Goal: Task Accomplishment & Management: Manage account settings

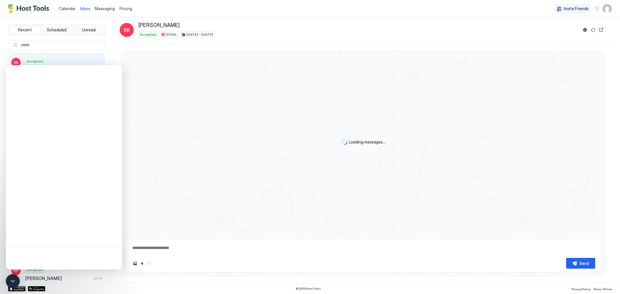
click at [307, 13] on div "Calendar Inbox Messaging Pricing Invite Friends JF" at bounding box center [310, 8] width 620 height 17
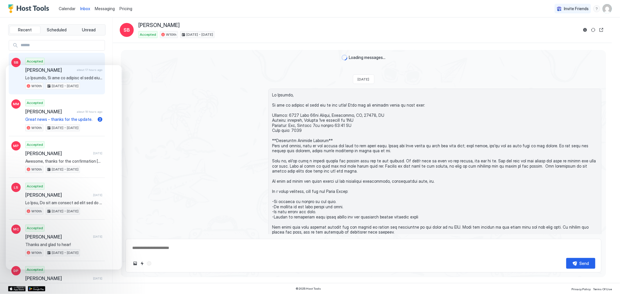
scroll to position [543, 0]
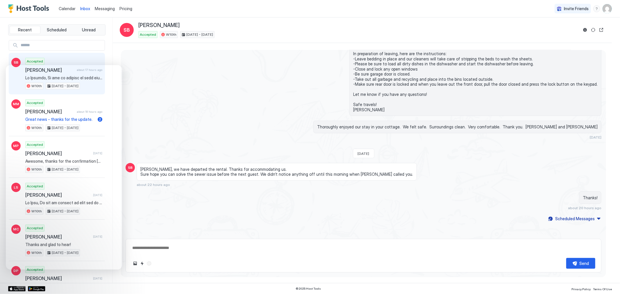
click at [291, 7] on div "Calendar Inbox Messaging Pricing Invite Friends JF" at bounding box center [310, 8] width 620 height 17
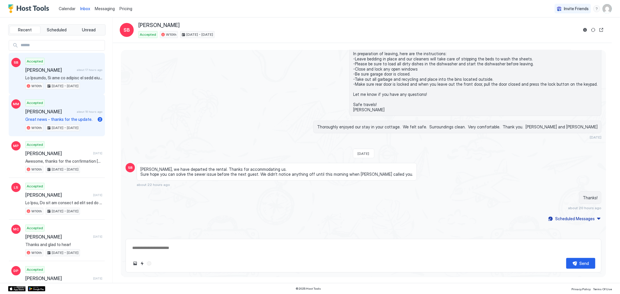
click at [69, 119] on span "Great news - thanks for the update." at bounding box center [60, 119] width 70 height 5
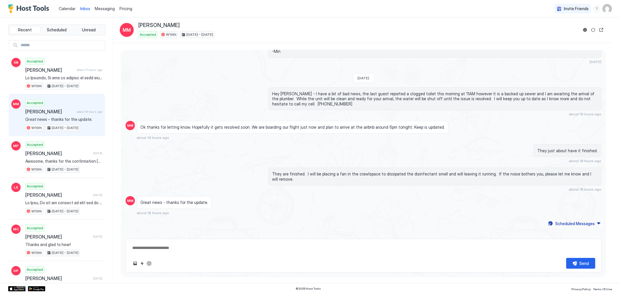
scroll to position [202, 0]
click at [596, 220] on button "Scheduled Messages" at bounding box center [575, 224] width 54 height 8
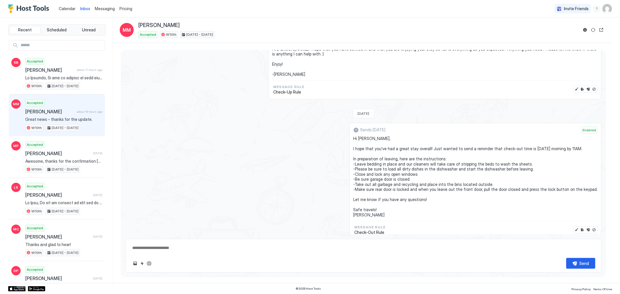
scroll to position [326, 0]
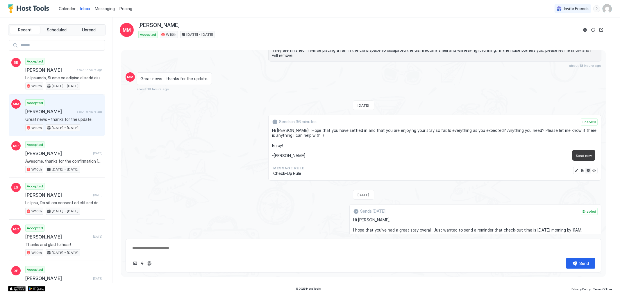
click at [586, 168] on button "Send now" at bounding box center [589, 171] width 6 height 6
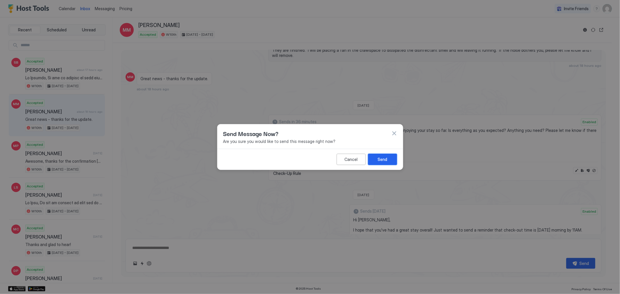
click at [386, 161] on div "Send" at bounding box center [383, 159] width 10 height 6
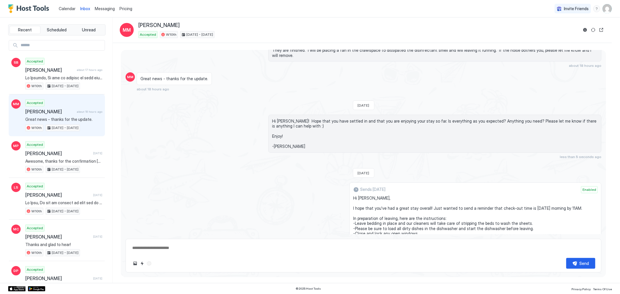
scroll to position [304, 0]
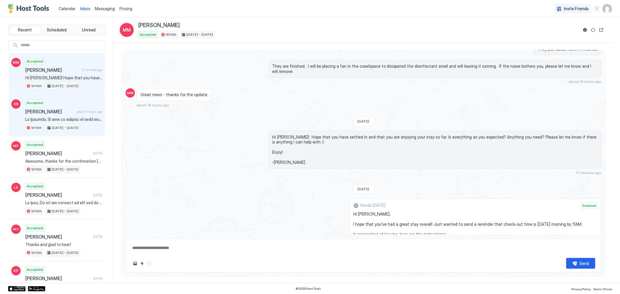
click at [72, 114] on div "[PERSON_NAME] about 17 hours ago" at bounding box center [63, 112] width 77 height 6
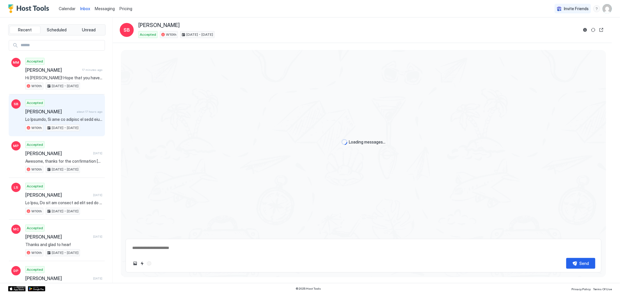
scroll to position [543, 0]
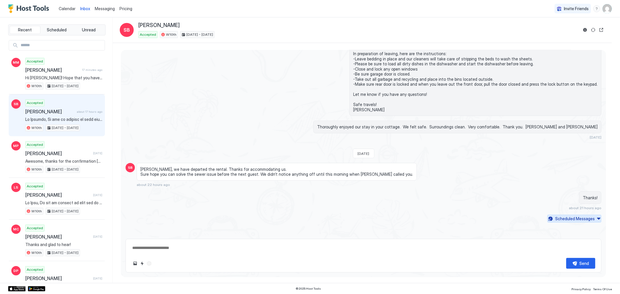
click at [595, 219] on button "Scheduled Messages" at bounding box center [575, 219] width 54 height 8
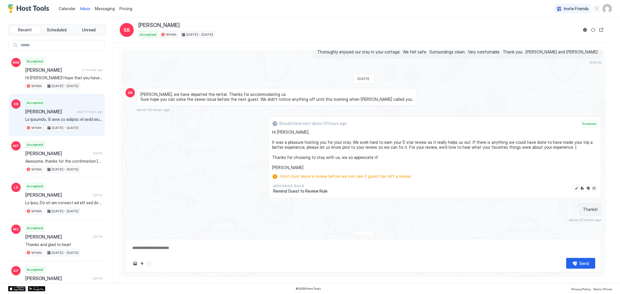
scroll to position [617, 0]
click at [592, 190] on button "Disable message" at bounding box center [595, 189] width 6 height 6
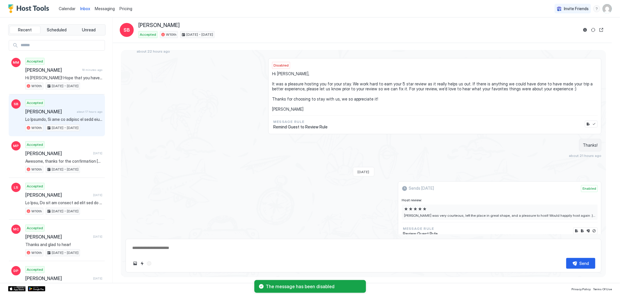
scroll to position [708, 0]
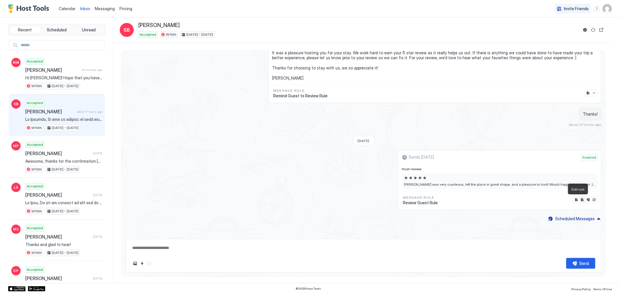
click at [580, 201] on button "Edit rule" at bounding box center [583, 200] width 6 height 6
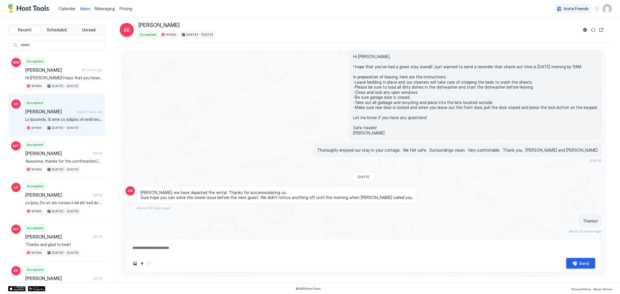
scroll to position [543, 0]
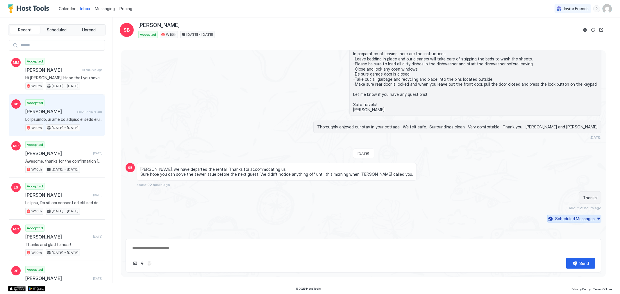
click at [588, 220] on div "Scheduled Messages" at bounding box center [576, 219] width 40 height 6
type textarea "*"
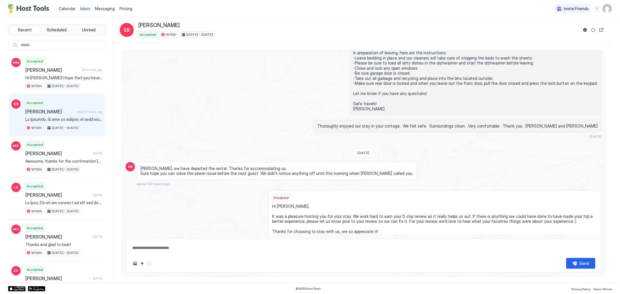
scroll to position [708, 0]
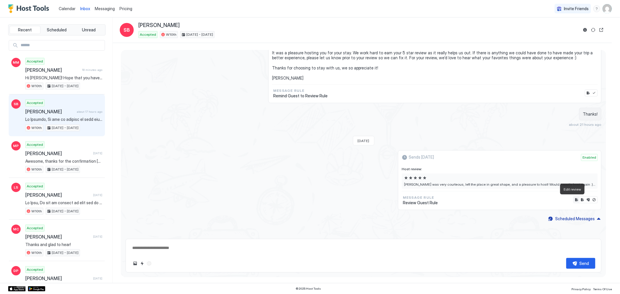
click at [574, 199] on button "Edit review" at bounding box center [577, 200] width 6 height 6
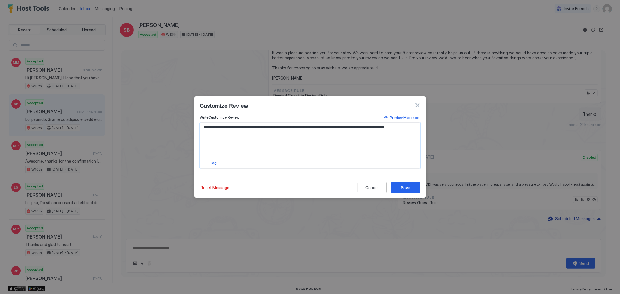
drag, startPoint x: 240, startPoint y: 128, endPoint x: 175, endPoint y: 129, distance: 64.9
click at [175, 129] on div "**********" at bounding box center [310, 147] width 620 height 294
type textarea "**********"
click at [406, 188] on div "Save" at bounding box center [405, 188] width 9 height 6
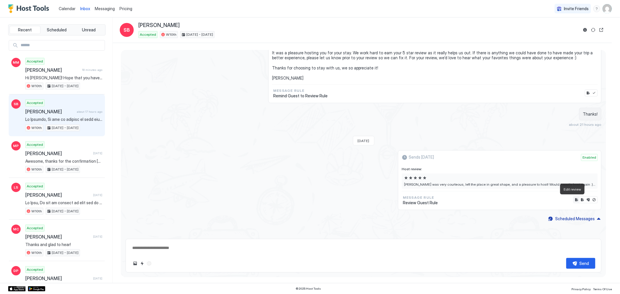
click at [574, 199] on button "Edit review" at bounding box center [577, 200] width 6 height 6
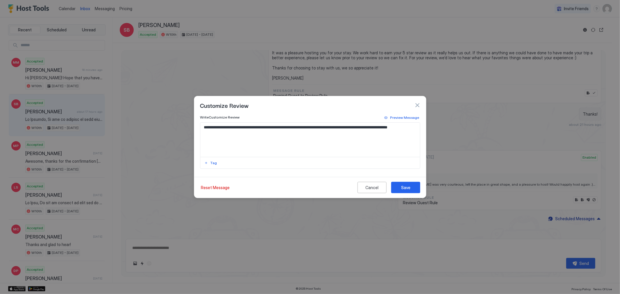
type textarea "*"
click at [400, 119] on div "Preview Message" at bounding box center [404, 117] width 29 height 5
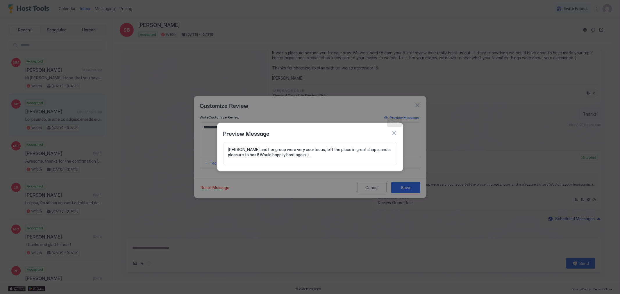
click at [396, 131] on button "button" at bounding box center [395, 133] width 6 height 6
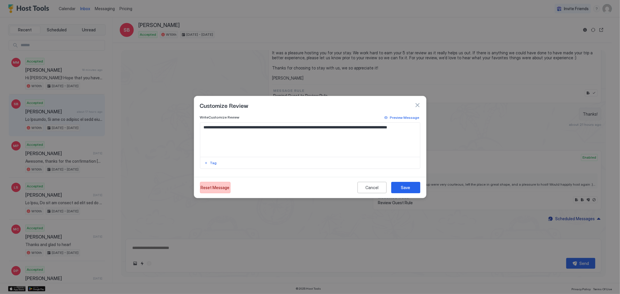
click at [219, 189] on div "Reset Message" at bounding box center [215, 188] width 29 height 6
type textarea "**********"
drag, startPoint x: 242, startPoint y: 127, endPoint x: 170, endPoint y: 130, distance: 72.5
click at [170, 130] on div "**********" at bounding box center [310, 147] width 620 height 294
click at [238, 127] on textarea "**********" at bounding box center [310, 140] width 220 height 34
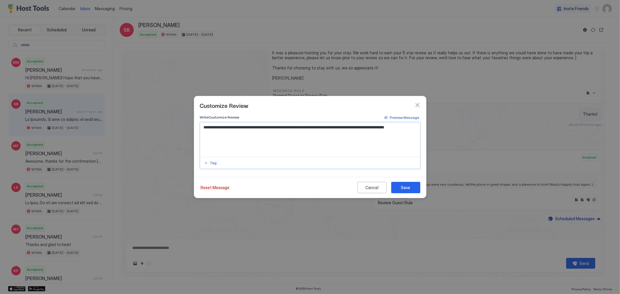
type textarea "*"
drag, startPoint x: 240, startPoint y: 127, endPoint x: 172, endPoint y: 124, distance: 67.9
click at [175, 124] on div "**********" at bounding box center [310, 147] width 620 height 294
type textarea "**********"
click at [405, 186] on div "Save" at bounding box center [405, 188] width 9 height 6
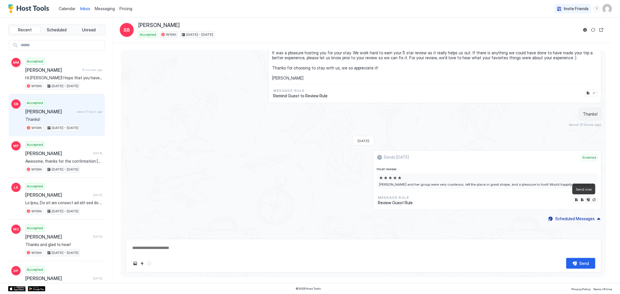
click at [586, 201] on button "Send now" at bounding box center [589, 200] width 6 height 6
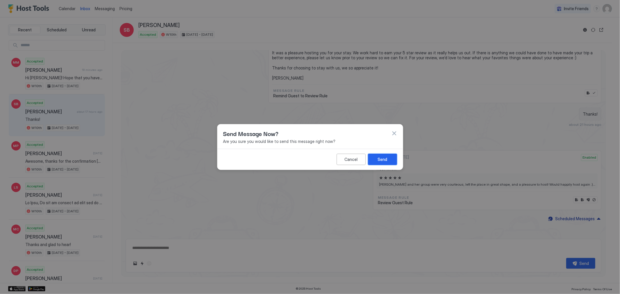
click at [389, 161] on button "Send" at bounding box center [382, 159] width 29 height 11
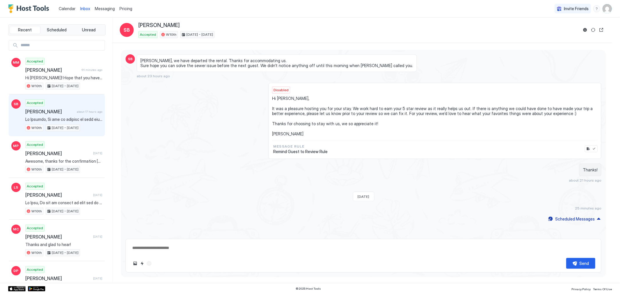
type textarea "*"
